Goal: Information Seeking & Learning: Understand process/instructions

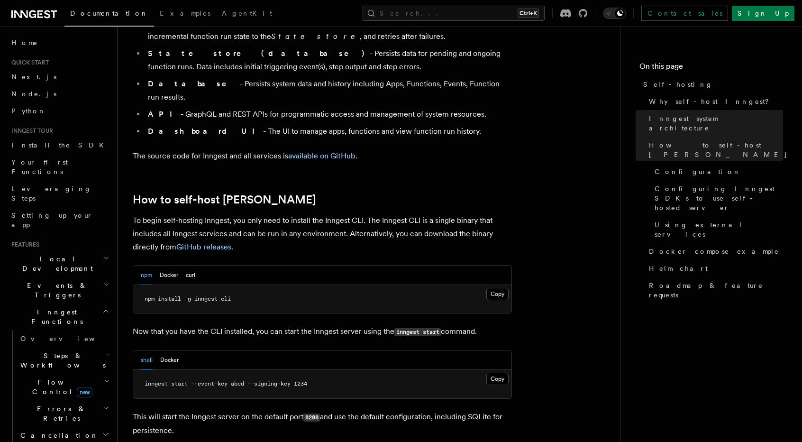
scroll to position [802, 0]
click at [176, 265] on button "Docker" at bounding box center [169, 274] width 18 height 19
click at [492, 287] on button "Copy Copied" at bounding box center [497, 293] width 22 height 12
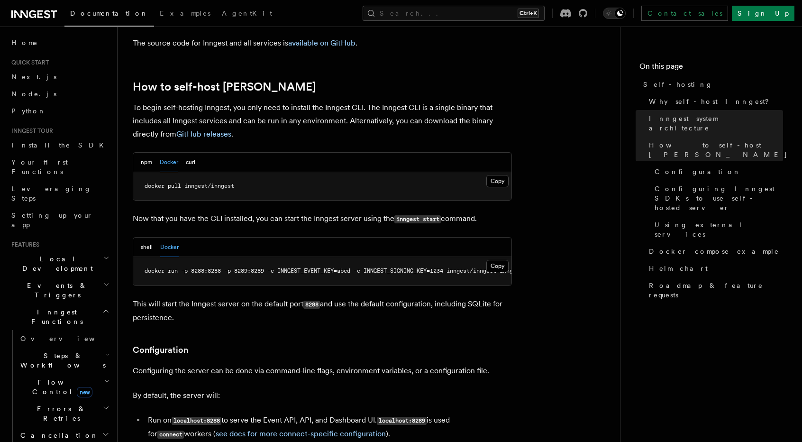
scroll to position [914, 0]
click at [495, 259] on button "Copy Copied" at bounding box center [497, 265] width 22 height 12
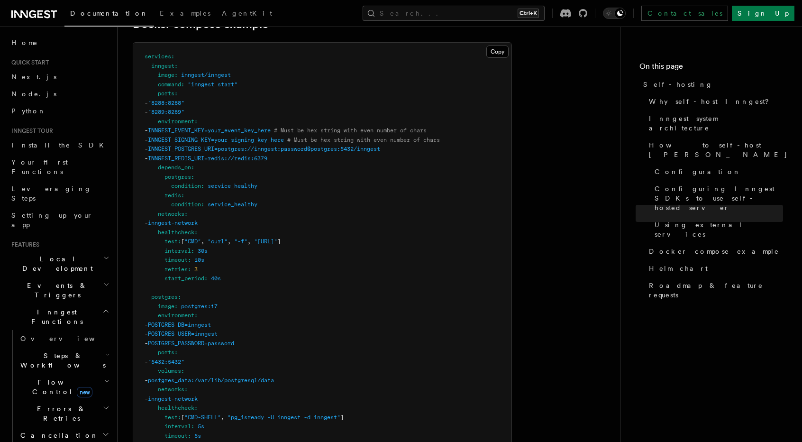
scroll to position [2572, 0]
drag, startPoint x: 262, startPoint y: 226, endPoint x: 281, endPoint y: 225, distance: 18.5
click at [277, 236] on span ""http://localhost:8288/health"" at bounding box center [265, 239] width 23 height 7
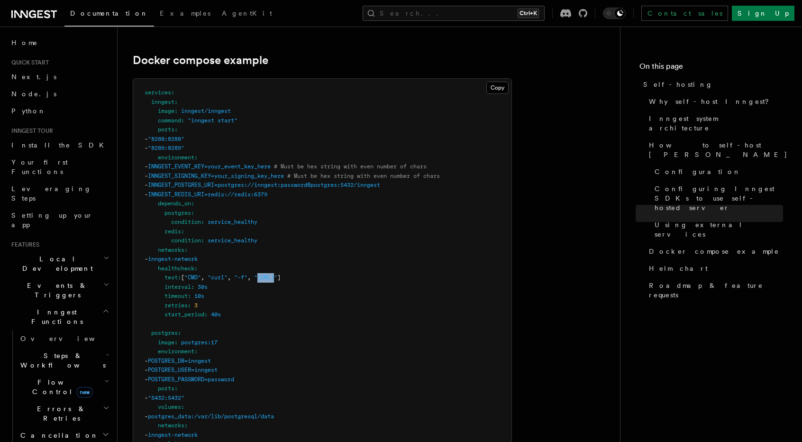
scroll to position [2472, 0]
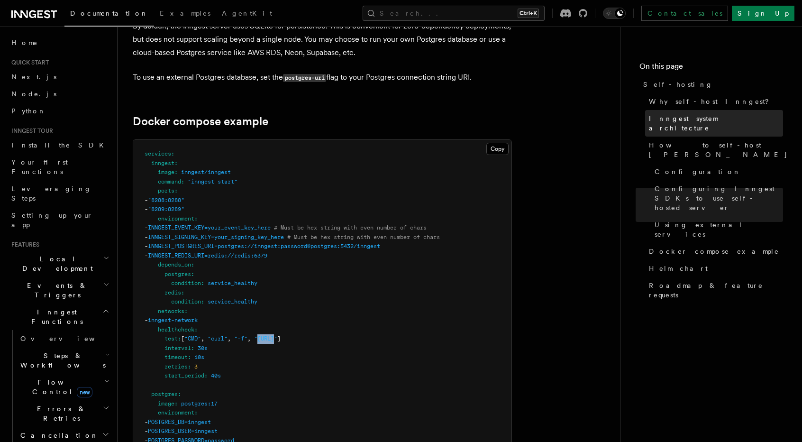
click at [666, 122] on span "Inngest system architecture" at bounding box center [716, 123] width 134 height 19
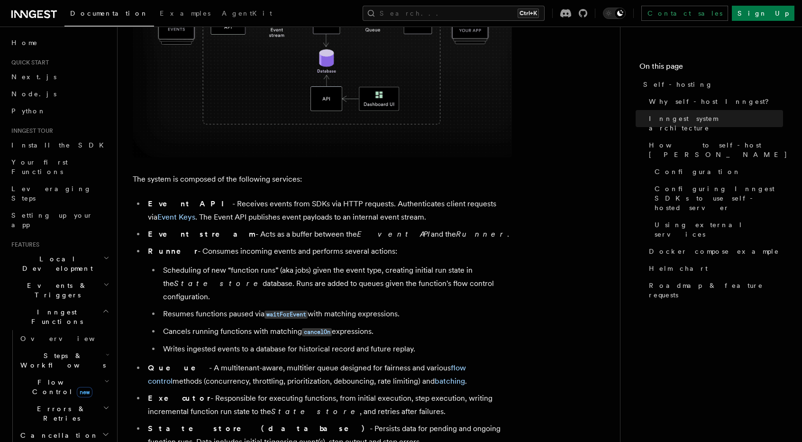
scroll to position [427, 0]
click at [195, 212] on link "Event Keys" at bounding box center [176, 216] width 38 height 9
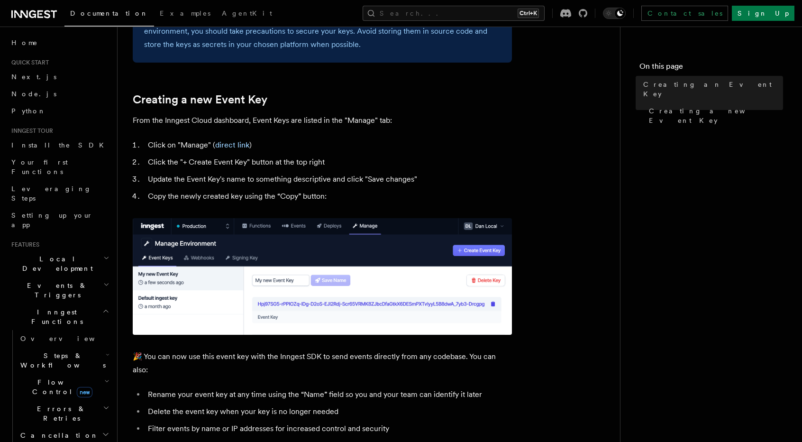
scroll to position [373, 0]
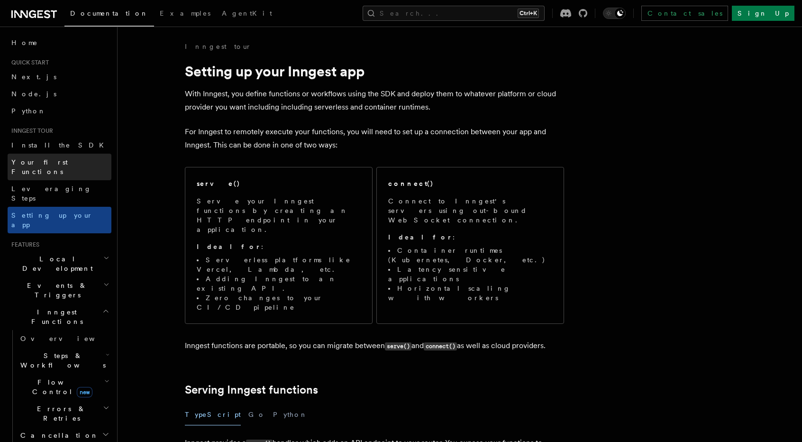
click at [63, 164] on span "Your first Functions" at bounding box center [39, 166] width 56 height 17
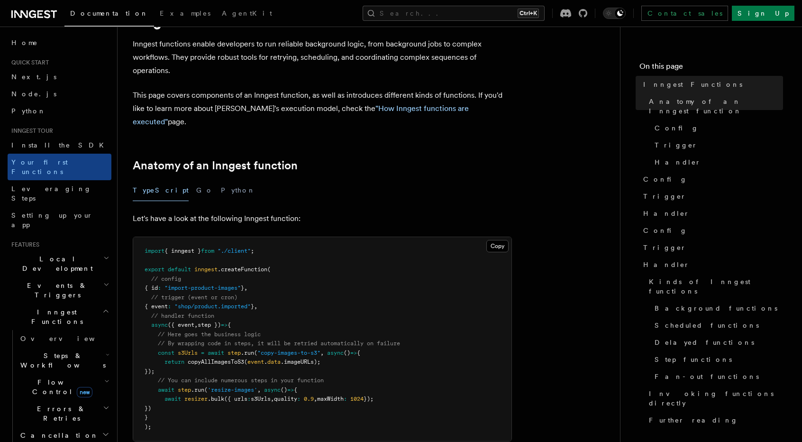
scroll to position [50, 0]
click at [103, 254] on icon "button" at bounding box center [106, 258] width 6 height 8
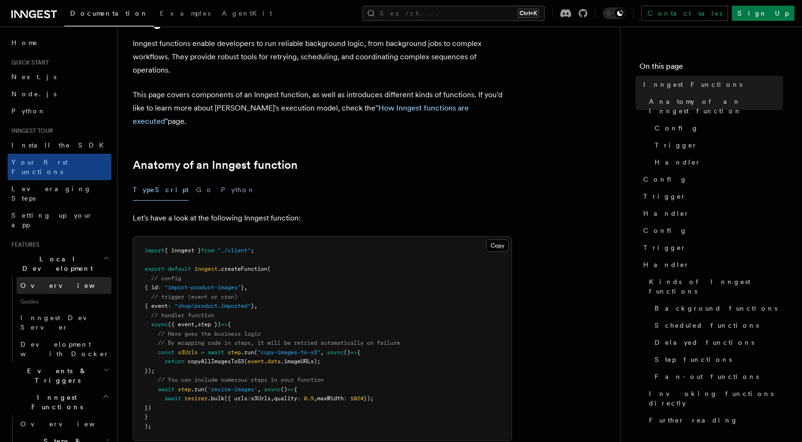
click at [48, 282] on span "Overview" at bounding box center [69, 286] width 98 height 8
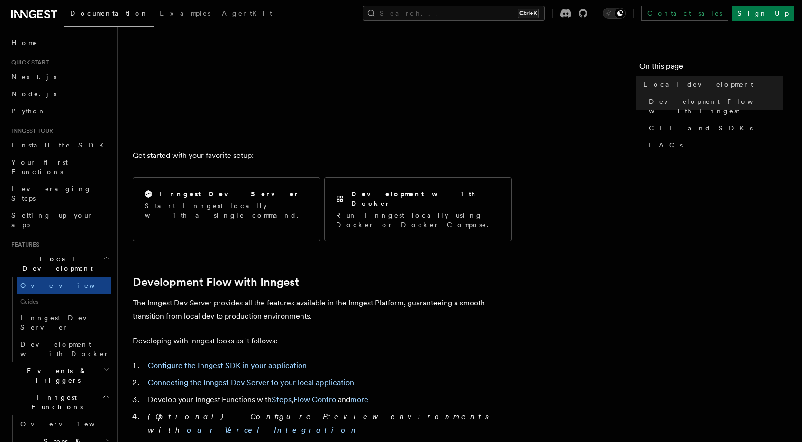
scroll to position [262, 0]
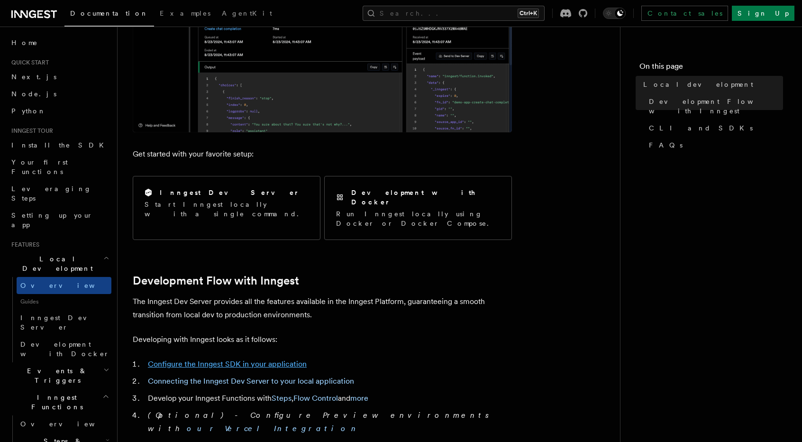
click at [285, 359] on link "Configure the Inngest SDK in your application" at bounding box center [227, 363] width 159 height 9
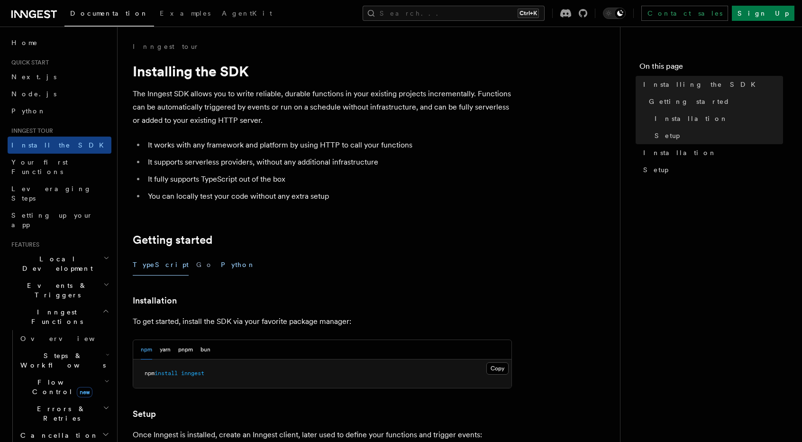
click at [221, 264] on button "Python" at bounding box center [238, 264] width 35 height 21
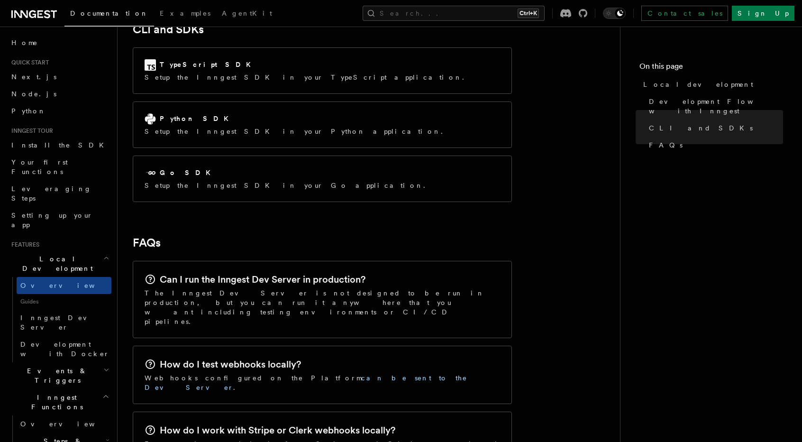
scroll to position [1277, 0]
click at [292, 374] on link "can be sent to the Dev Server" at bounding box center [306, 382] width 323 height 17
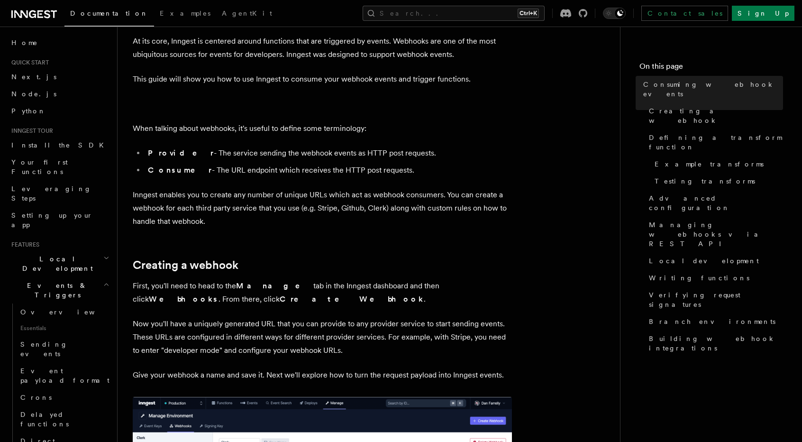
scroll to position [53, 0]
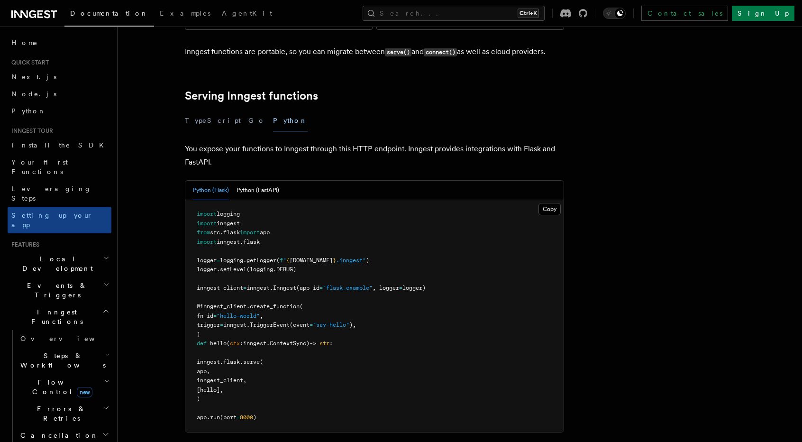
scroll to position [291, 0]
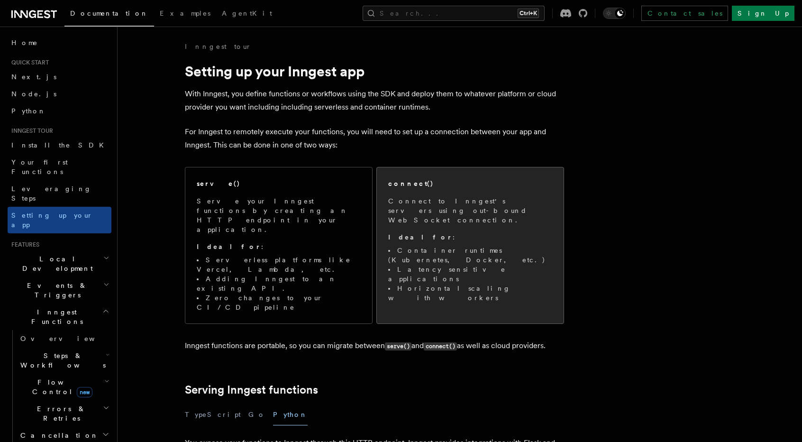
click at [419, 232] on p "Ideal for :" at bounding box center [470, 236] width 164 height 9
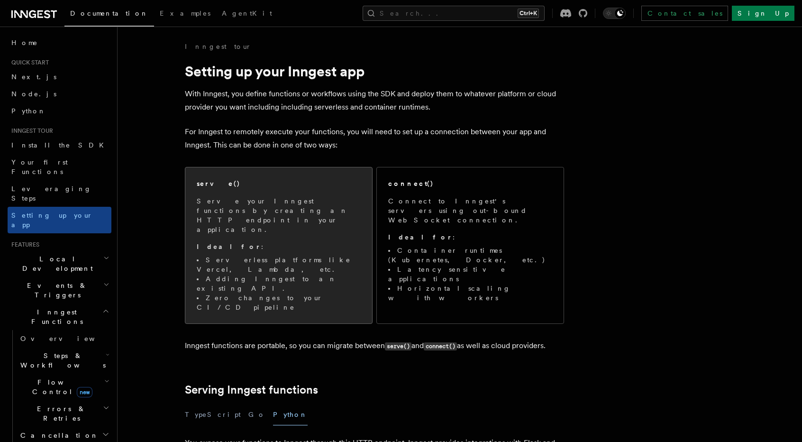
click at [239, 190] on div "serve() Serve your Inngest functions by creating an HTTP endpoint in your appli…" at bounding box center [279, 245] width 164 height 133
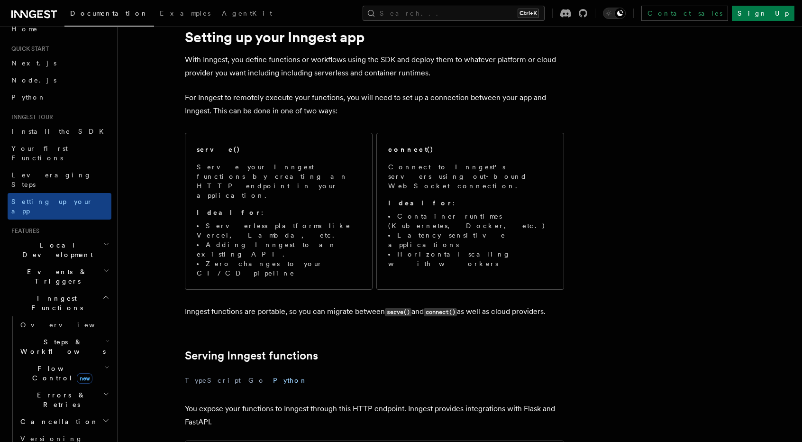
scroll to position [13, 0]
click at [61, 147] on span "Your first Functions" at bounding box center [39, 153] width 56 height 17
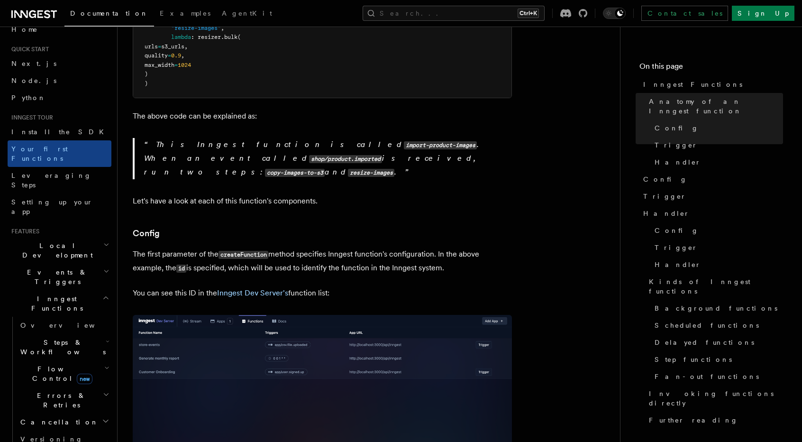
scroll to position [447, 0]
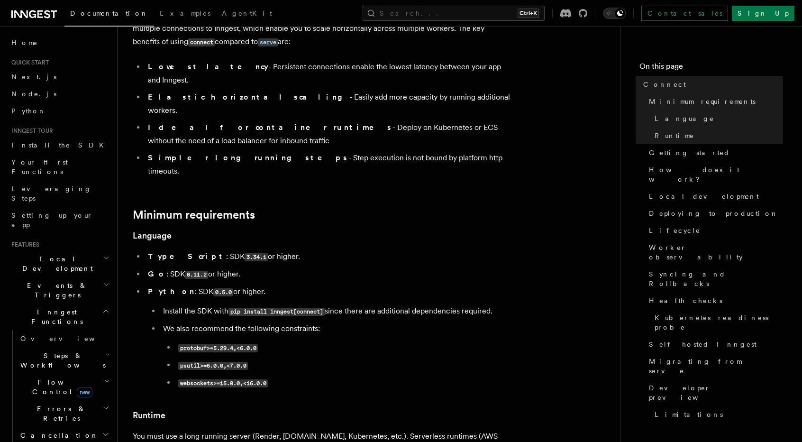
scroll to position [146, 0]
